Goal: Find specific page/section: Find specific page/section

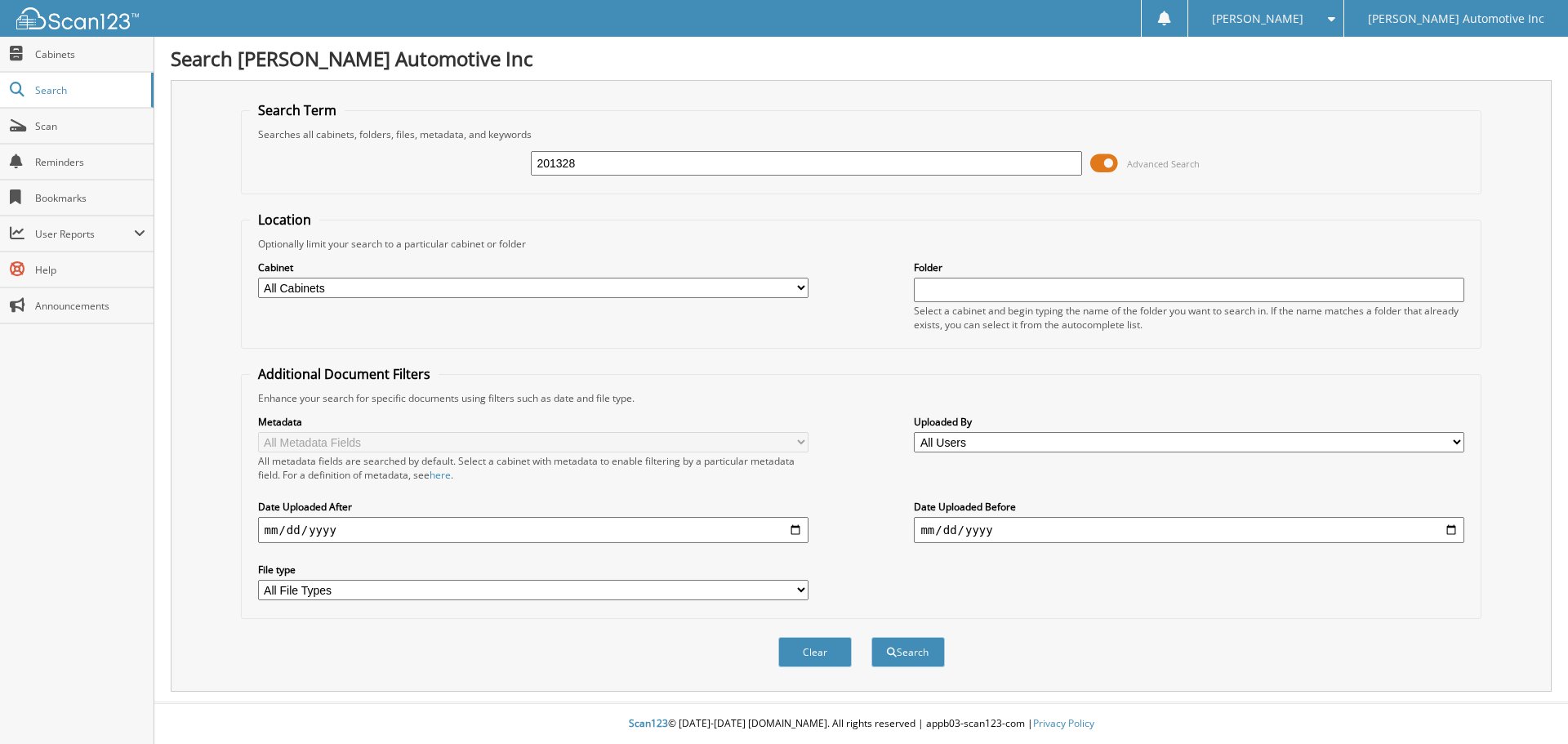
type input "201328"
click at [872, 637] on button "Search" at bounding box center [908, 652] width 74 height 30
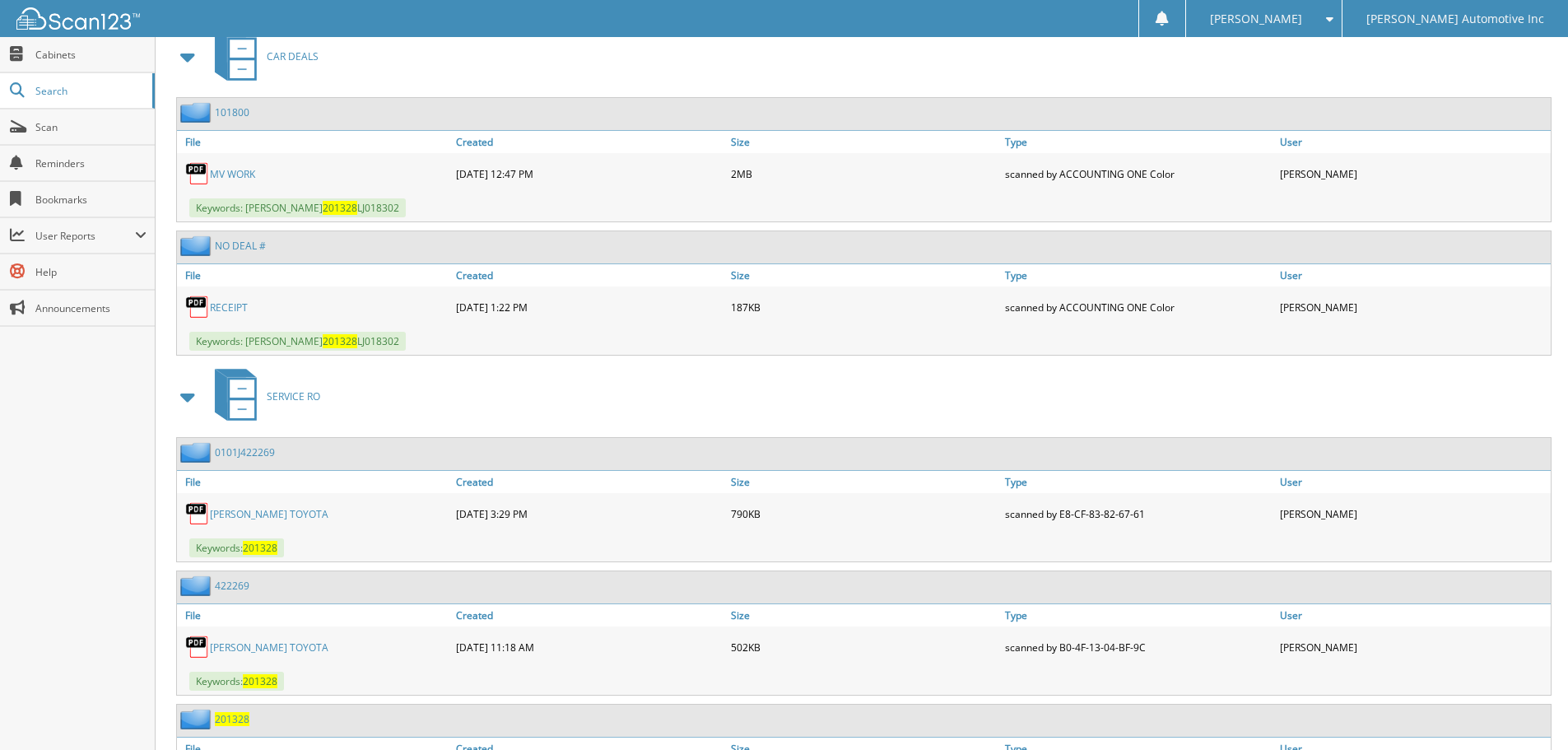
scroll to position [741, 0]
click at [245, 506] on link "PETERSON TOYOTA" at bounding box center [269, 513] width 119 height 14
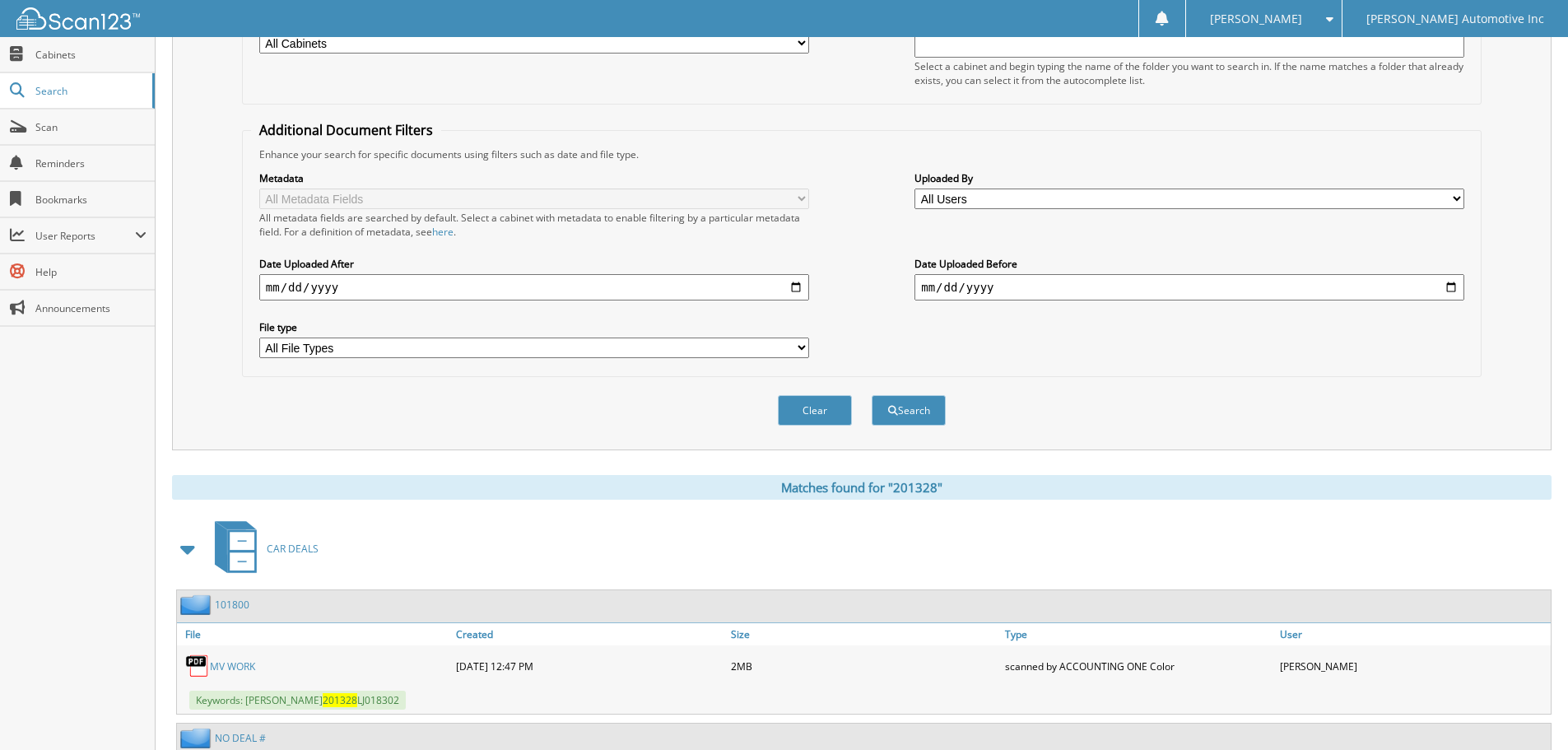
scroll to position [0, 0]
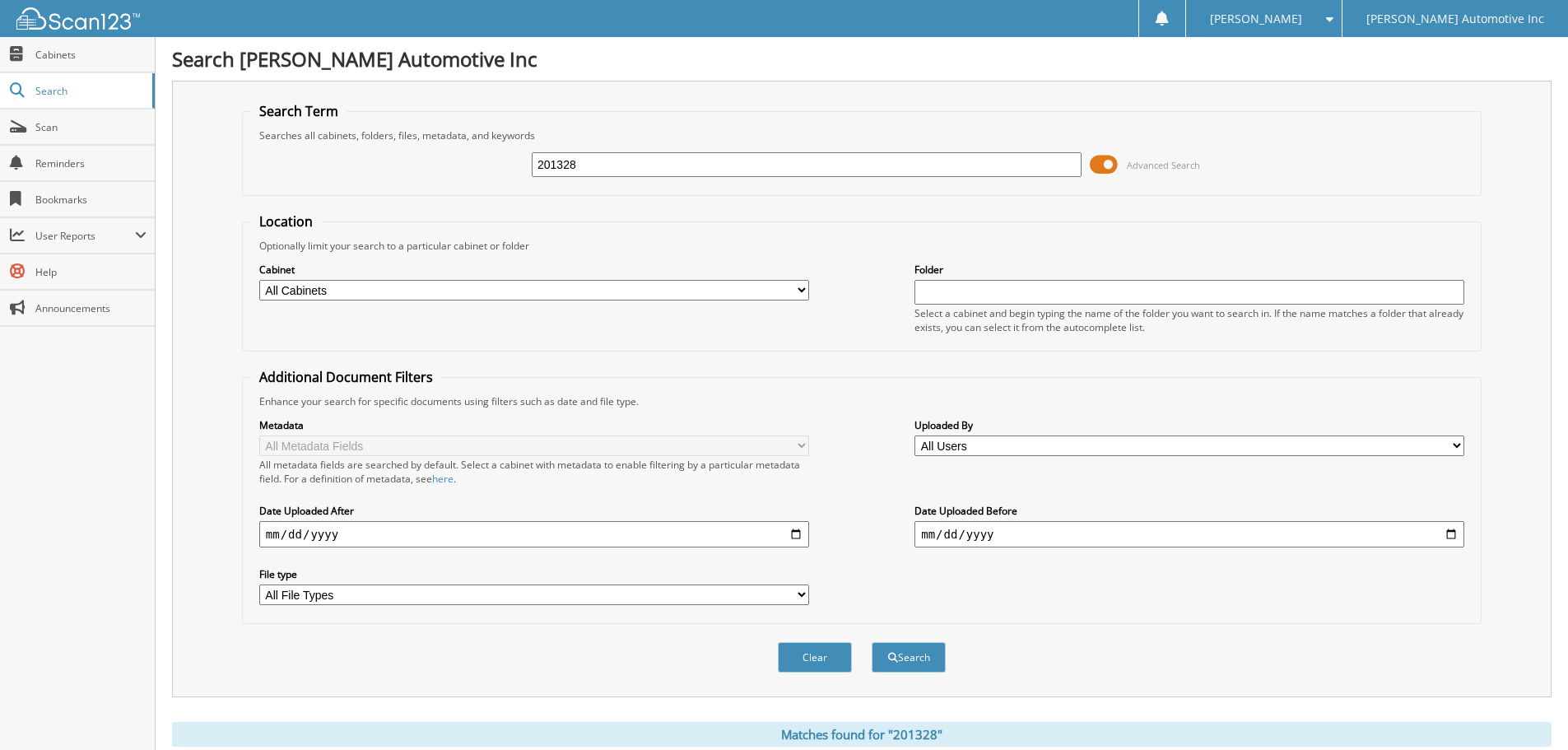
drag, startPoint x: 633, startPoint y: 162, endPoint x: 359, endPoint y: 147, distance: 274.4
click at [359, 147] on div "201328 Advanced Search" at bounding box center [861, 164] width 1221 height 45
type input "557480"
click at [871, 642] on button "Search" at bounding box center [908, 657] width 74 height 30
click at [1110, 164] on span at bounding box center [1103, 164] width 28 height 25
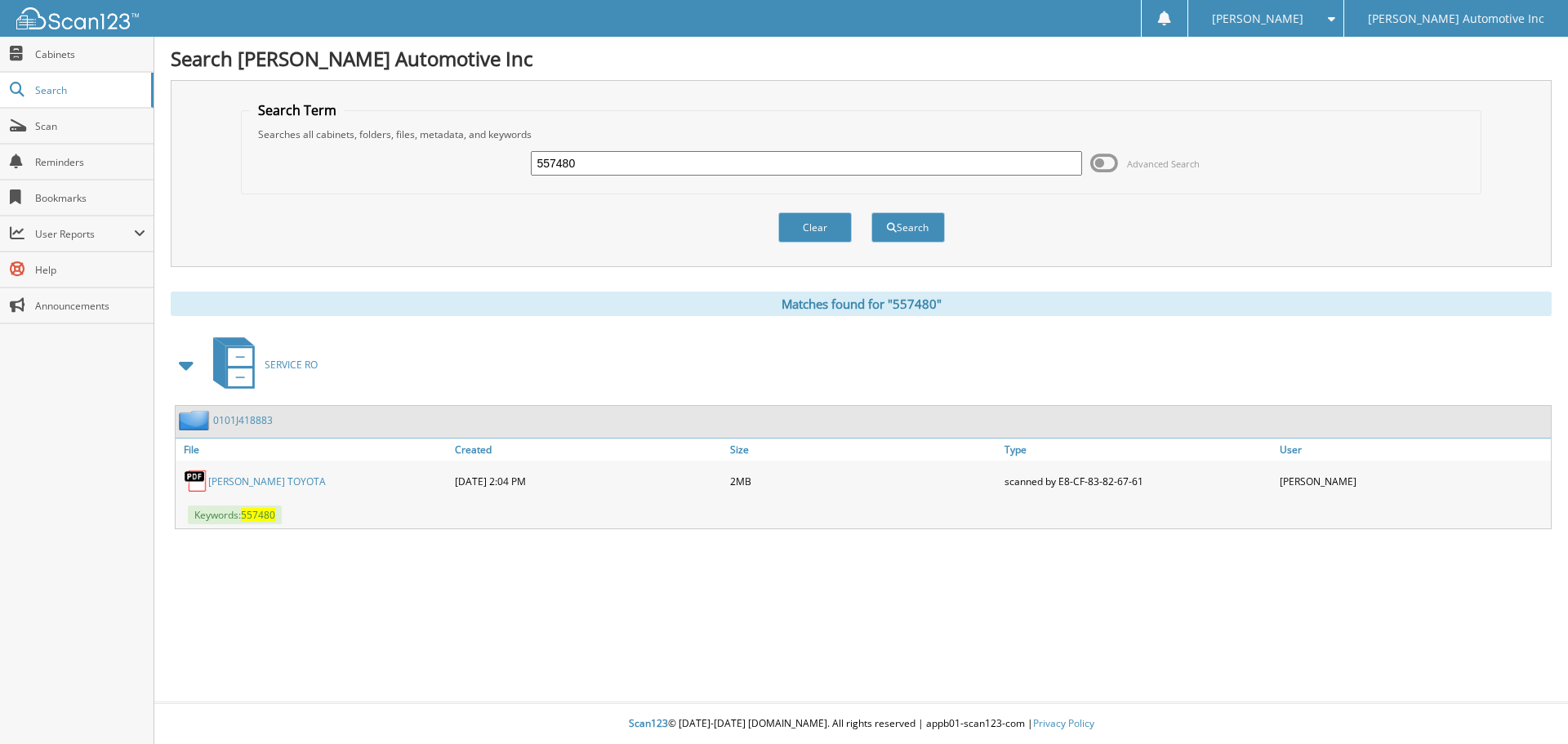
click at [259, 481] on link "[PERSON_NAME] TOYOTA" at bounding box center [267, 482] width 118 height 14
